Goal: Navigation & Orientation: Find specific page/section

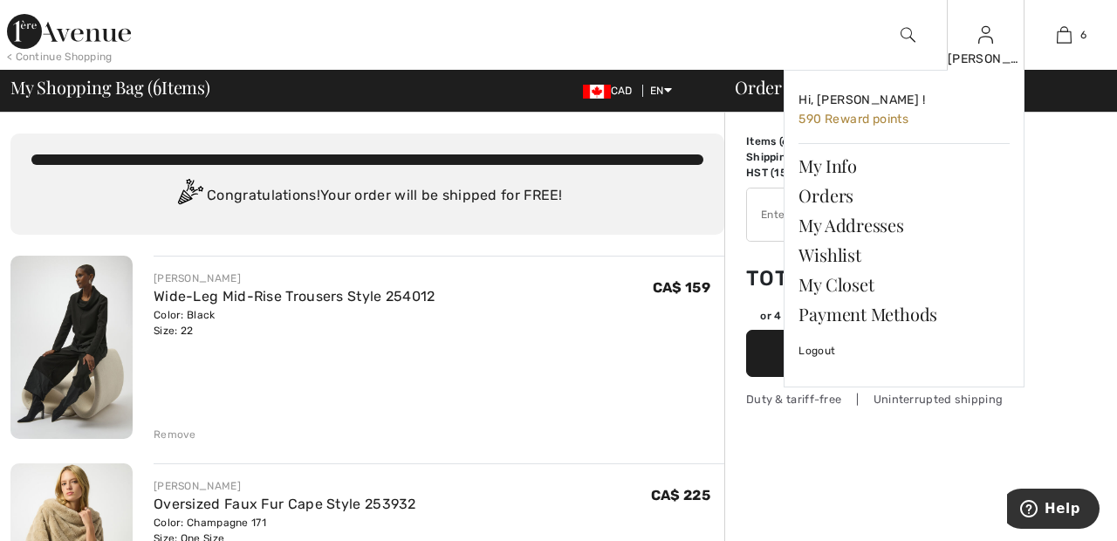
click at [986, 40] on img at bounding box center [986, 34] width 15 height 21
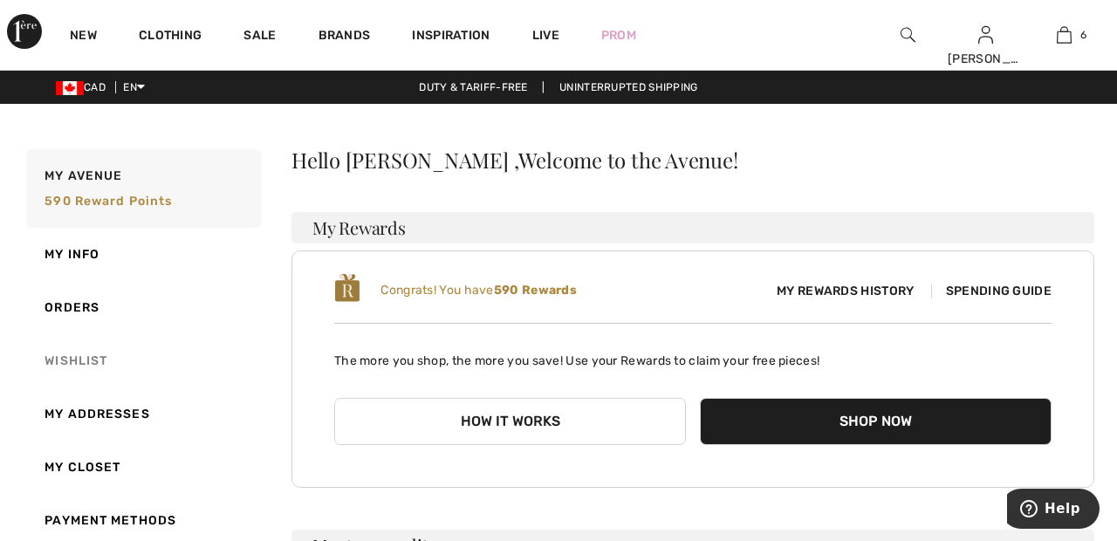
click at [107, 353] on link "Wishlist" at bounding box center [142, 360] width 239 height 53
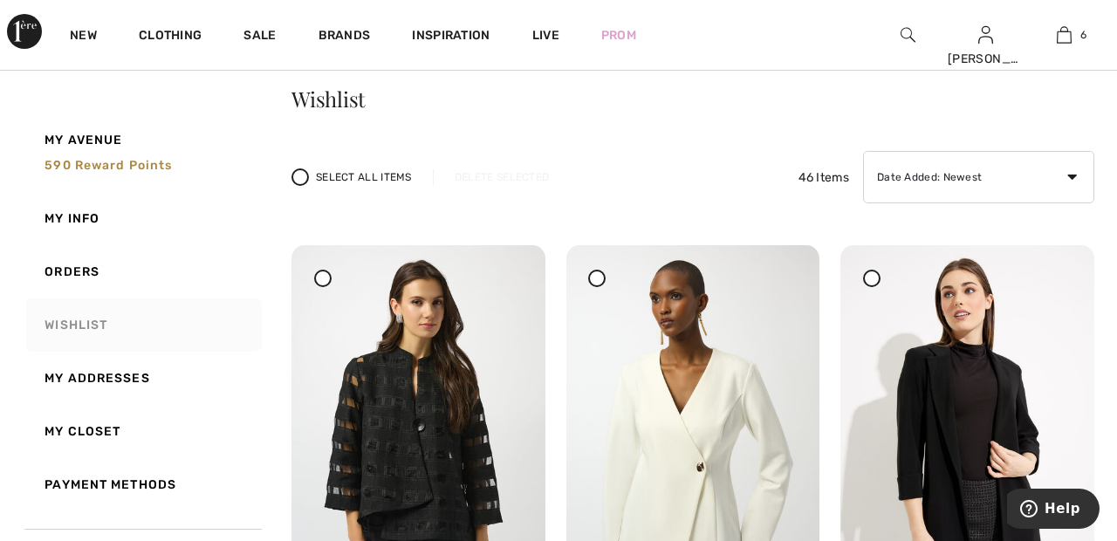
scroll to position [60, 0]
click at [883, 275] on img at bounding box center [968, 436] width 254 height 381
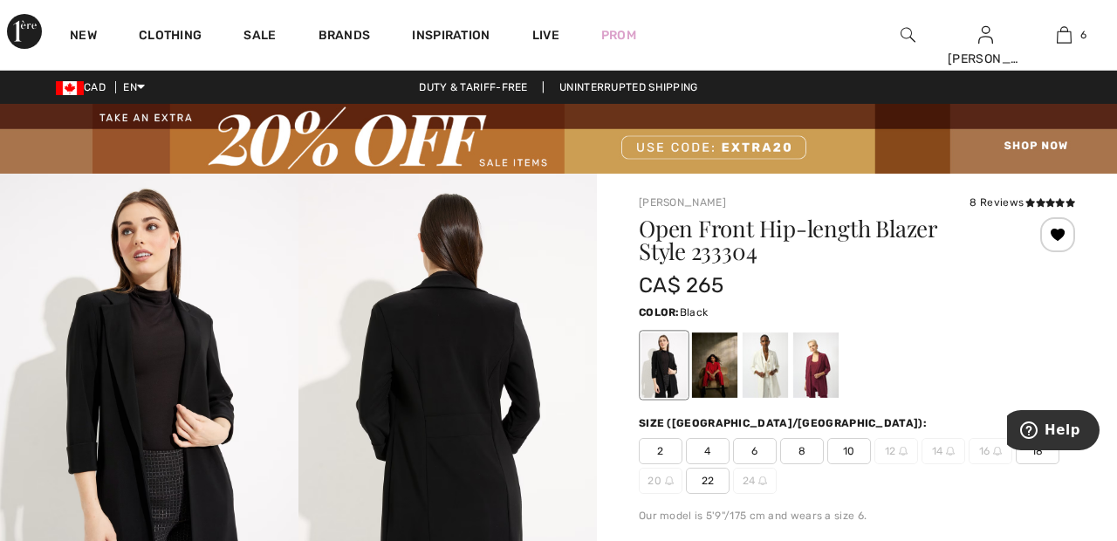
click at [1064, 237] on div at bounding box center [1058, 234] width 35 height 35
click at [1062, 237] on div at bounding box center [1058, 234] width 35 height 35
click at [1069, 230] on div at bounding box center [1058, 234] width 35 height 35
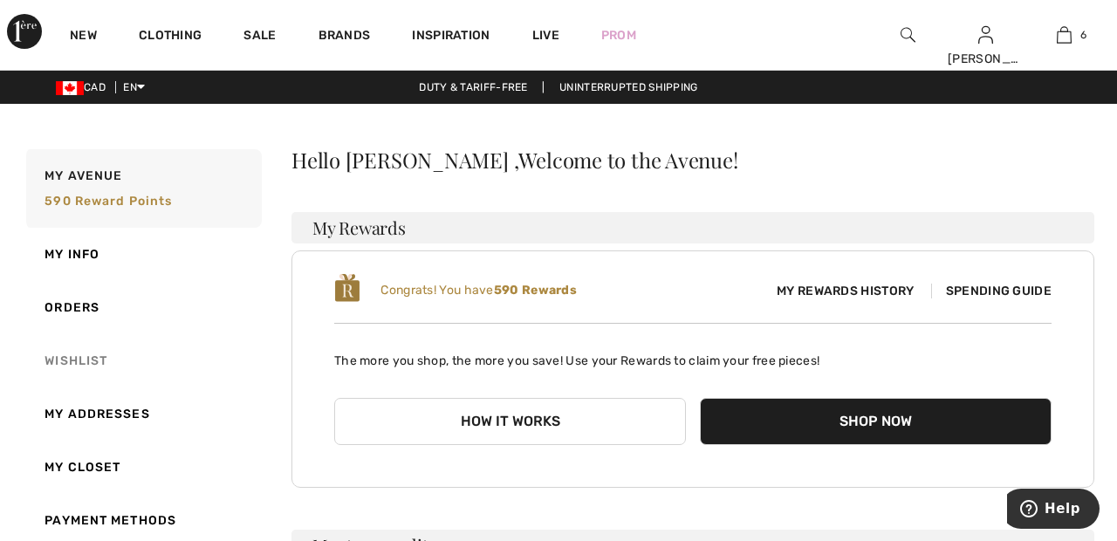
click at [88, 361] on link "Wishlist" at bounding box center [142, 360] width 239 height 53
